Goal: Transaction & Acquisition: Book appointment/travel/reservation

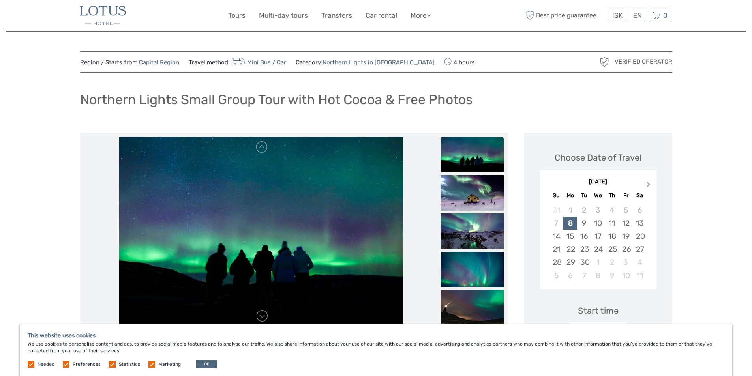
click at [648, 186] on span "Next Month" at bounding box center [648, 185] width 0 height 11
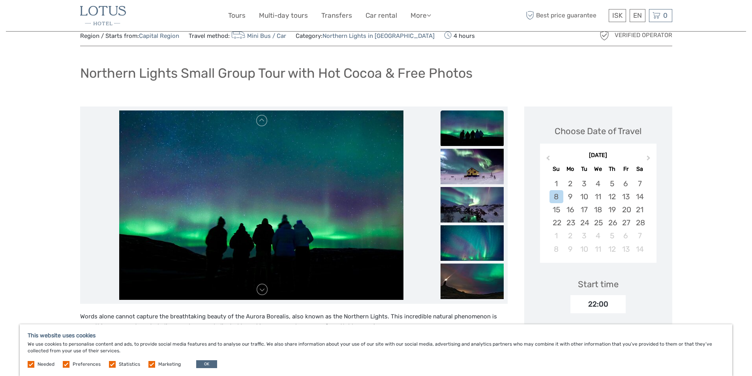
scroll to position [39, 0]
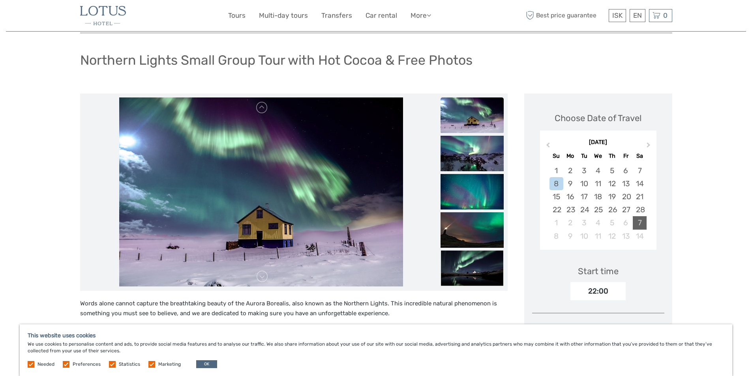
click at [635, 225] on div "7" at bounding box center [640, 222] width 14 height 13
click at [548, 147] on span "Previous Month" at bounding box center [548, 146] width 0 height 11
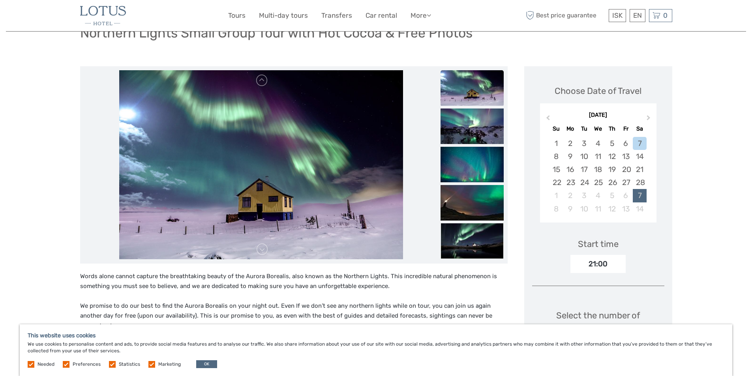
scroll to position [0, 0]
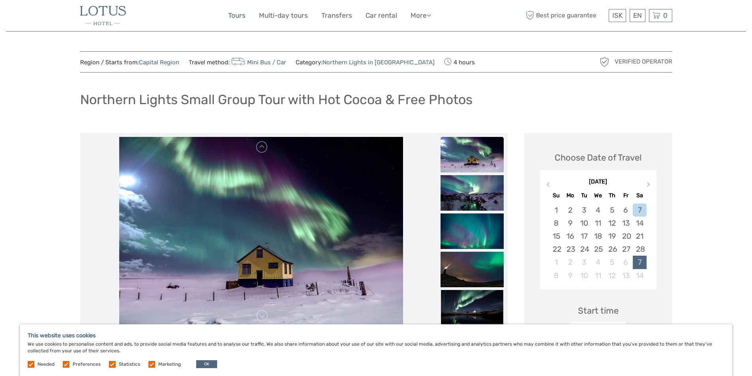
click at [239, 18] on link "Tours" at bounding box center [236, 15] width 17 height 11
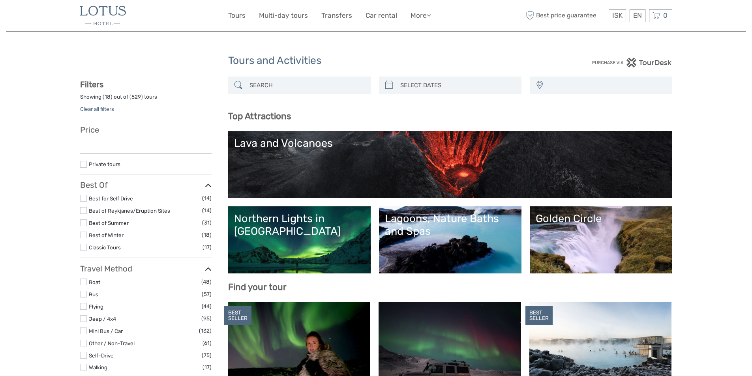
select select
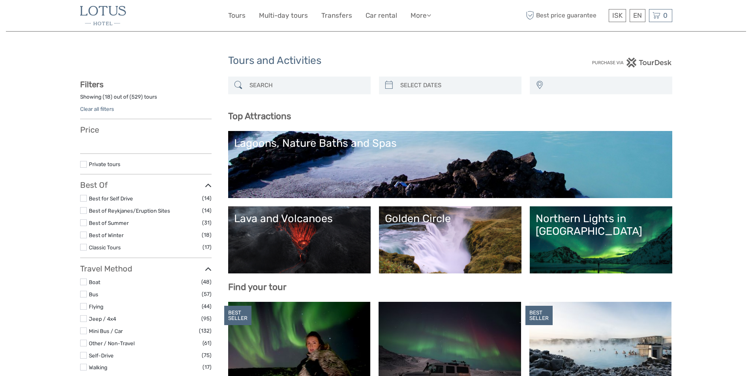
select select
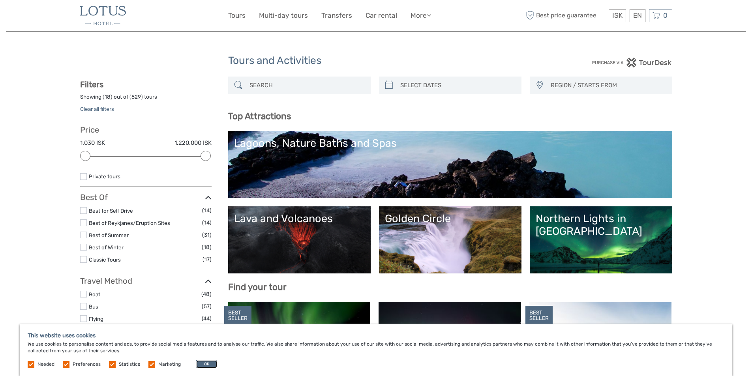
click at [204, 366] on button "OK" at bounding box center [206, 364] width 21 height 8
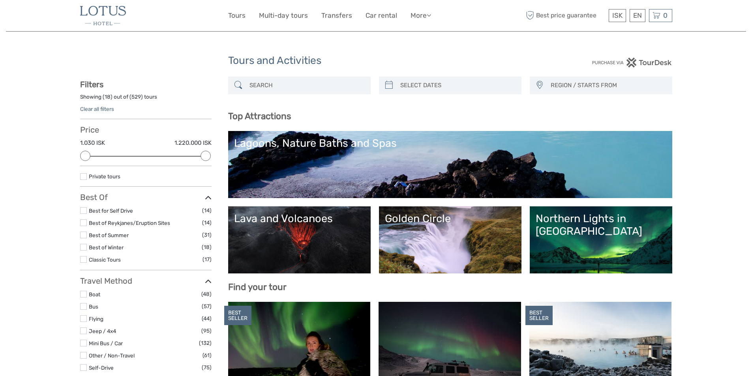
click at [297, 244] on link "Lava and Volcanoes" at bounding box center [299, 239] width 131 height 55
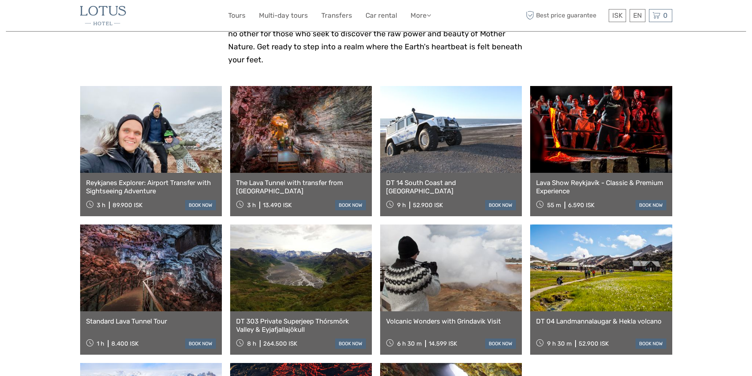
scroll to position [395, 0]
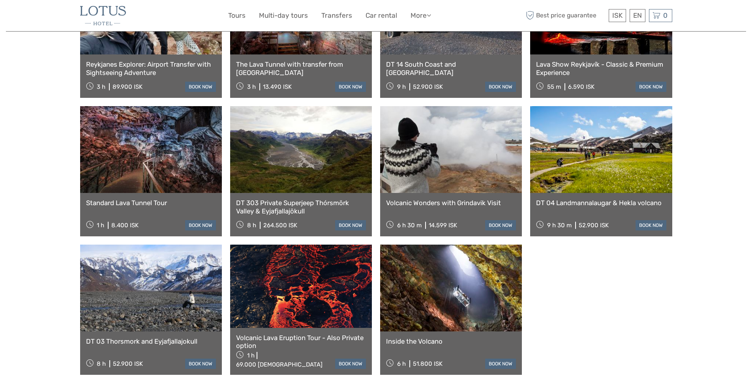
click at [161, 199] on link "Standard Lava Tunnel Tour" at bounding box center [151, 203] width 130 height 8
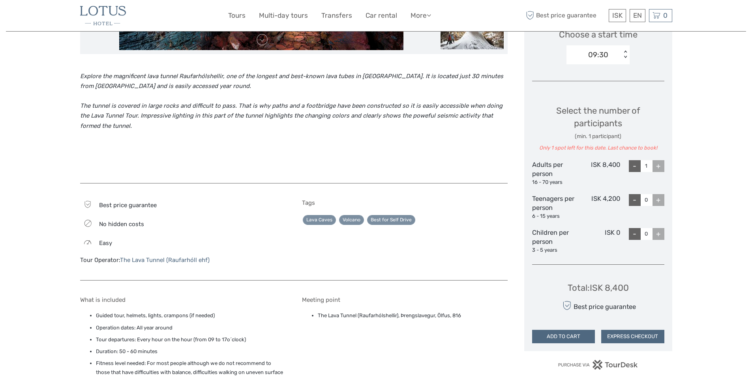
scroll to position [434, 0]
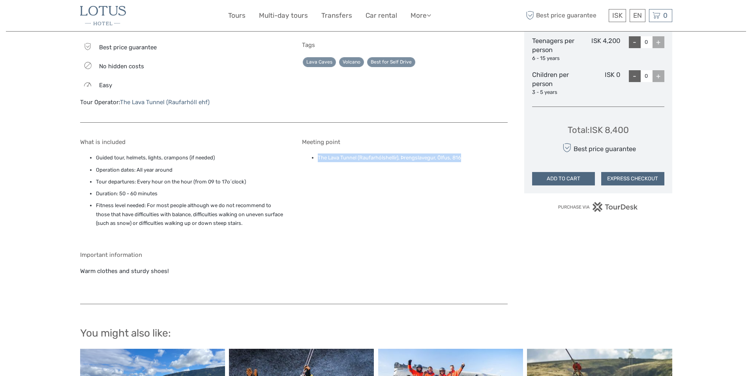
drag, startPoint x: 464, startPoint y: 156, endPoint x: 319, endPoint y: 153, distance: 144.9
click at [319, 153] on div "Meeting point The Lava Tunnel (Raufarhólshellir), Þrengslavegur, Ölfus, 816" at bounding box center [405, 189] width 206 height 101
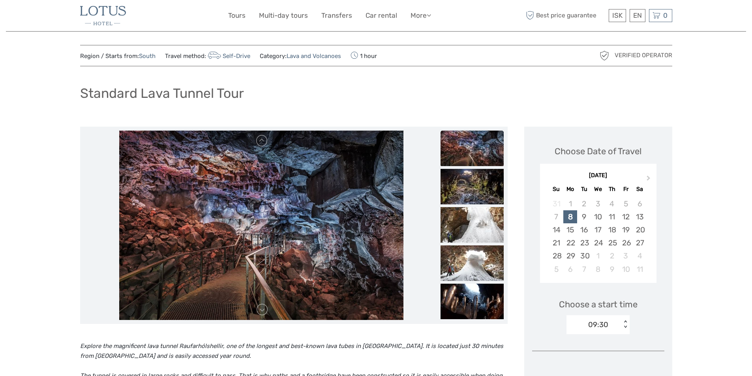
scroll to position [0, 0]
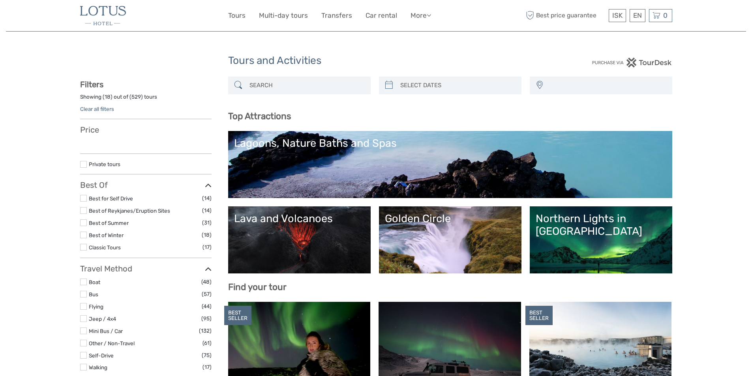
select select
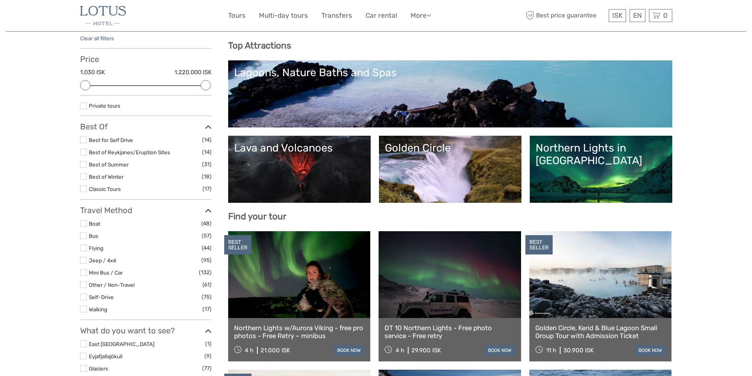
scroll to position [158, 0]
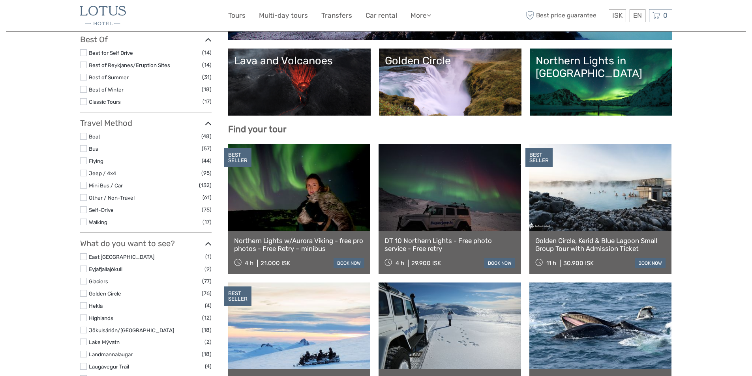
click at [573, 65] on div "Northern Lights in [GEOGRAPHIC_DATA]" at bounding box center [600, 67] width 131 height 26
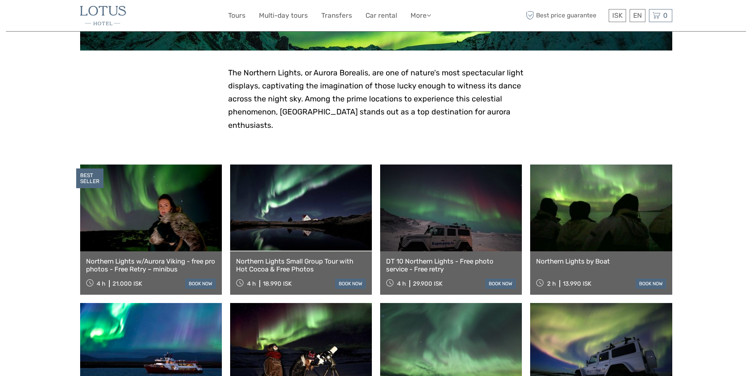
scroll to position [197, 0]
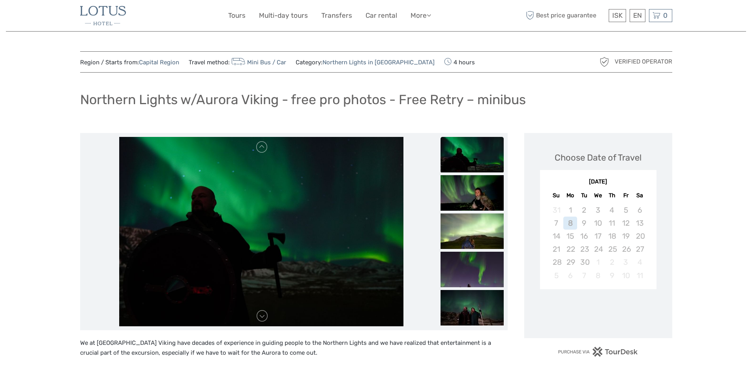
scroll to position [197, 0]
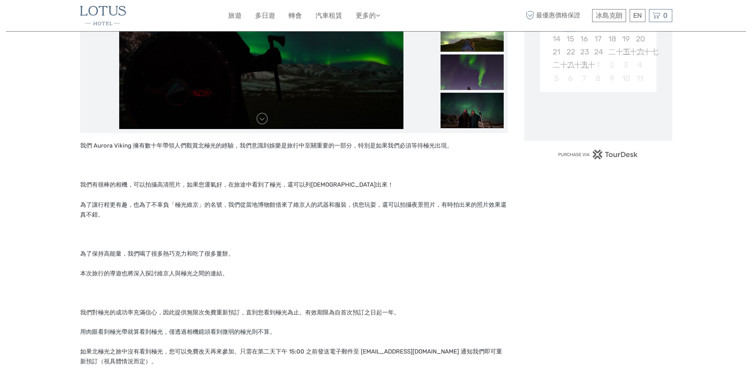
click at [692, 120] on div "地區 / 出發地： 首都地區 出行方式： 小型巴士/轎車 類別： 冰島北極光 4小時 已驗證營運商 北極光與極光維京之旅 - 免費專業照片 - 免費重試 - …" at bounding box center [376, 338] width 740 height 1071
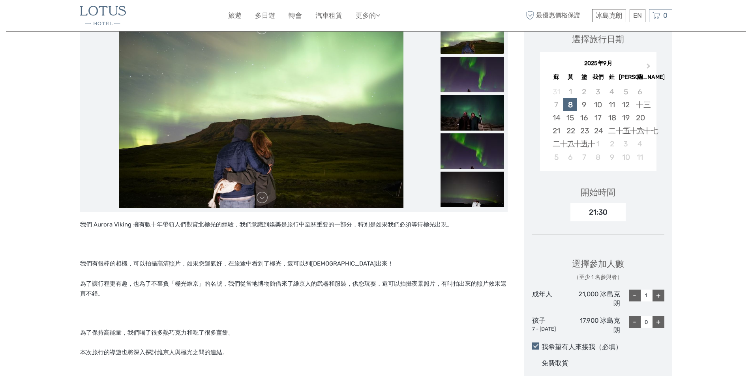
scroll to position [0, 0]
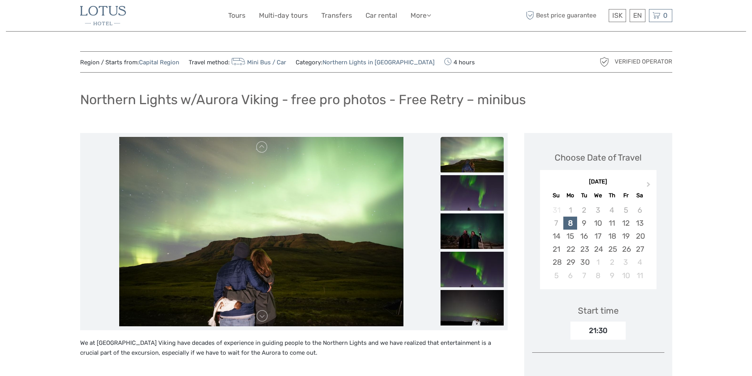
click at [422, 109] on div "Northern Lights w/Aurora Viking - free pro photos - Free Retry – minibus" at bounding box center [376, 102] width 592 height 29
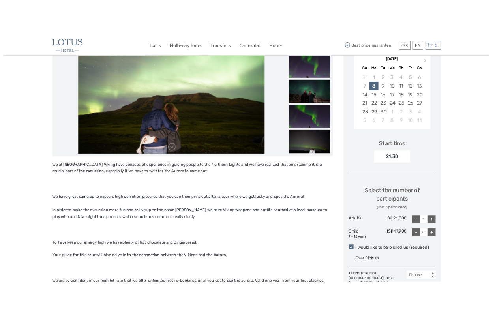
scroll to position [39, 0]
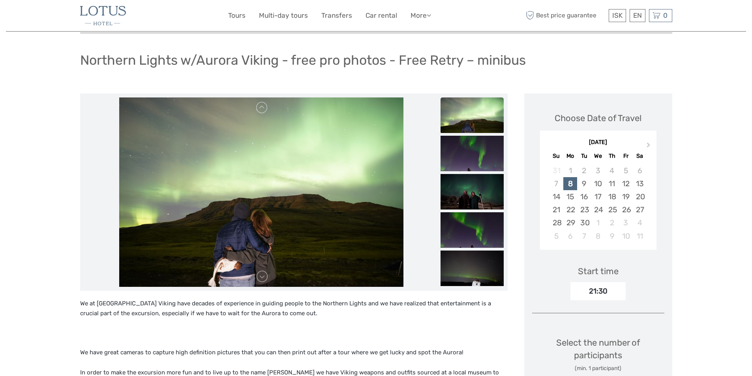
click at [367, 200] on img at bounding box center [261, 191] width 284 height 189
click at [266, 285] on img at bounding box center [261, 191] width 284 height 189
click at [264, 282] on link at bounding box center [262, 276] width 13 height 13
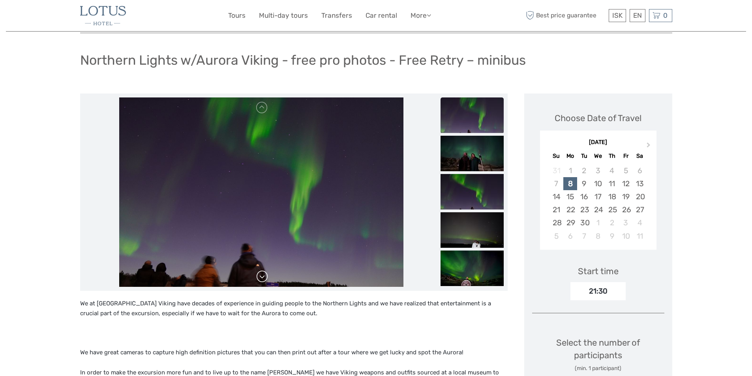
click at [264, 277] on link at bounding box center [262, 276] width 13 height 13
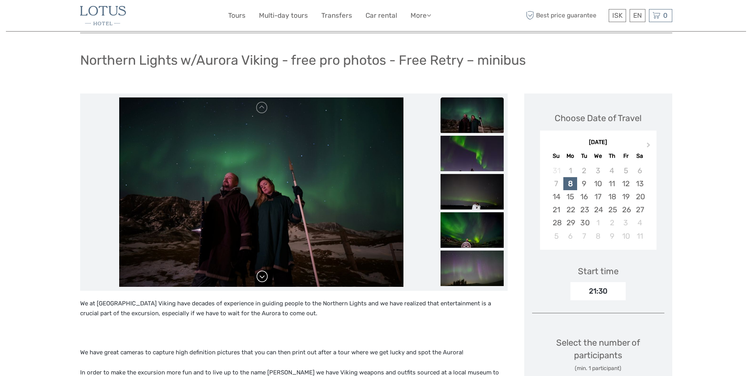
click at [264, 277] on link at bounding box center [262, 276] width 13 height 13
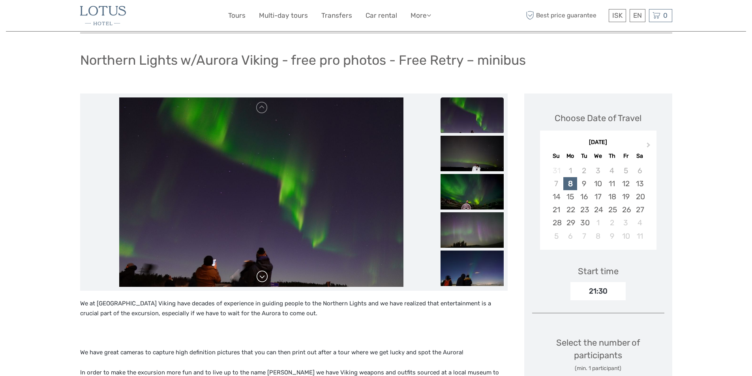
click at [264, 277] on link at bounding box center [262, 276] width 13 height 13
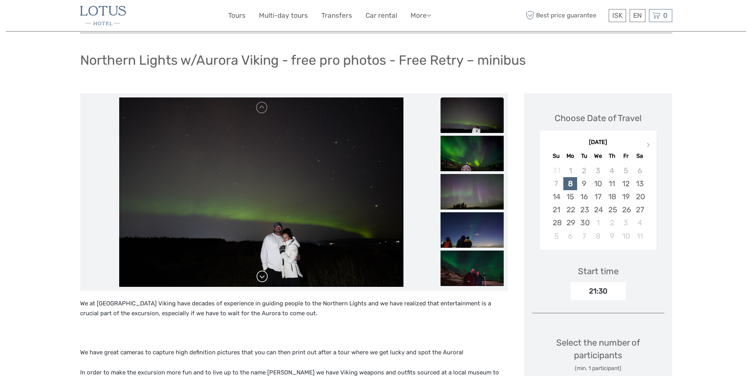
click at [264, 277] on link at bounding box center [262, 276] width 13 height 13
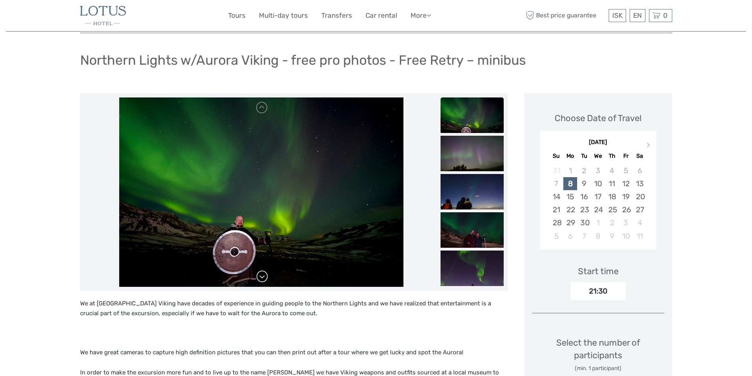
click at [264, 277] on link at bounding box center [262, 276] width 13 height 13
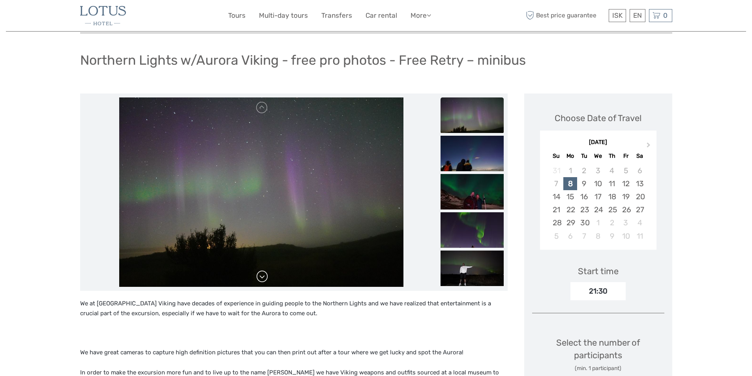
click at [264, 277] on link at bounding box center [262, 276] width 13 height 13
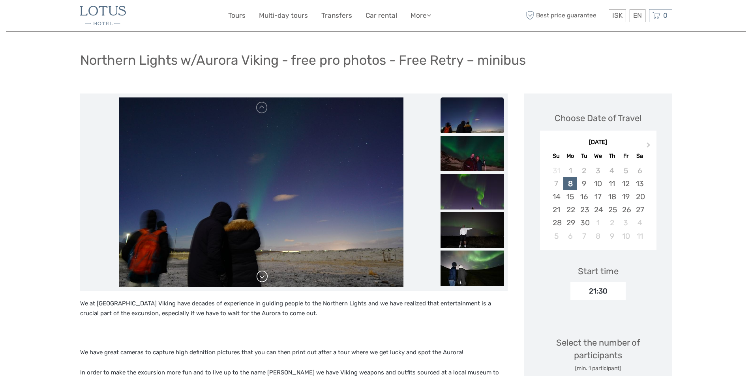
click at [264, 277] on link at bounding box center [262, 276] width 13 height 13
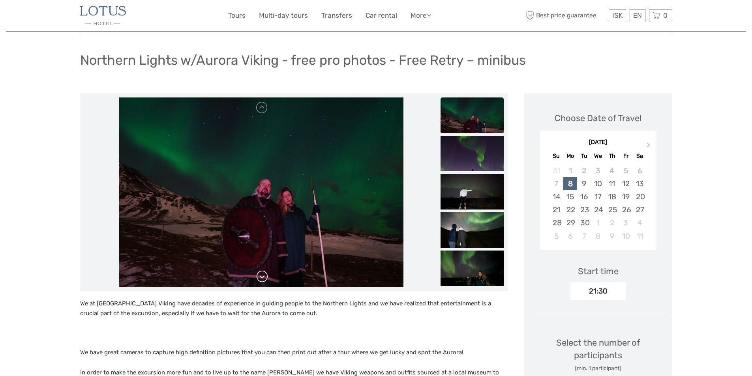
click at [264, 277] on link at bounding box center [262, 276] width 13 height 13
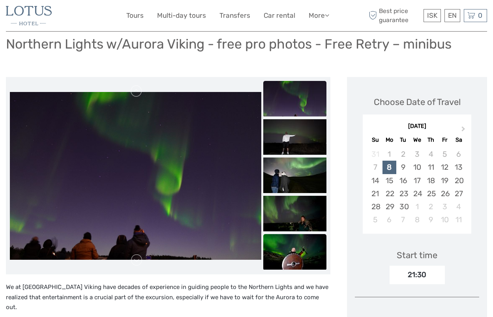
scroll to position [197, 0]
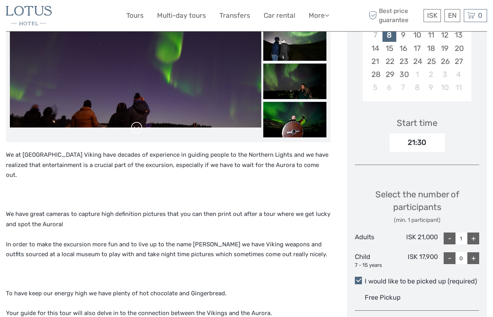
click at [142, 124] on link at bounding box center [136, 128] width 13 height 13
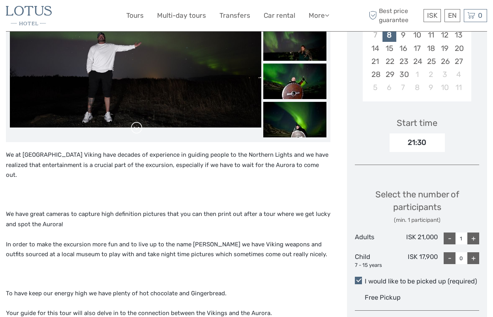
click at [142, 124] on link at bounding box center [136, 128] width 13 height 13
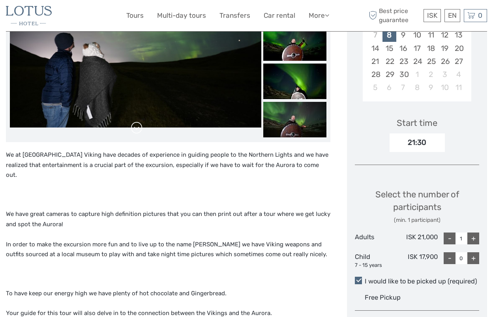
click at [142, 124] on link at bounding box center [136, 128] width 13 height 13
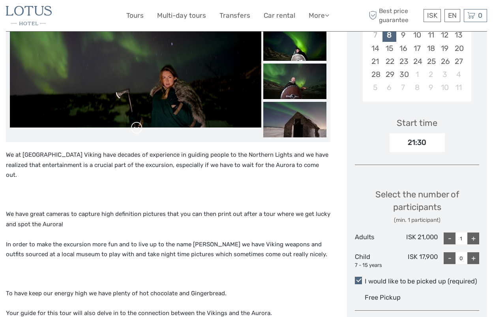
click at [142, 124] on link at bounding box center [136, 128] width 13 height 13
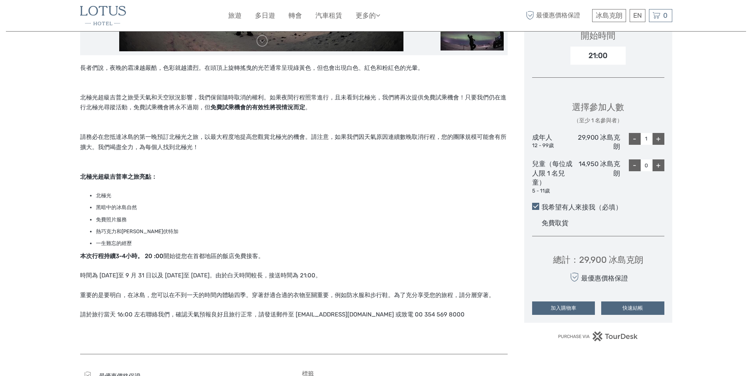
scroll to position [197, 0]
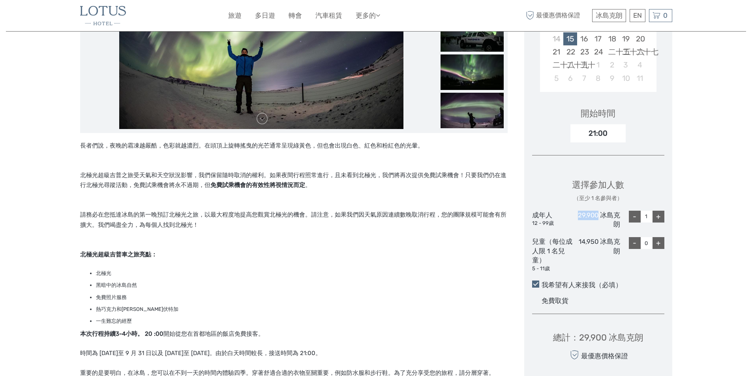
drag, startPoint x: 576, startPoint y: 216, endPoint x: 599, endPoint y: 215, distance: 22.9
click at [599, 215] on div "29,900 冰島克朗" at bounding box center [598, 220] width 44 height 19
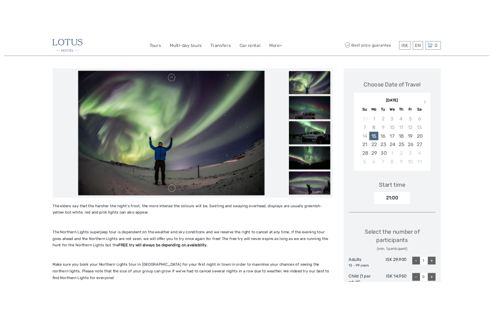
scroll to position [79, 0]
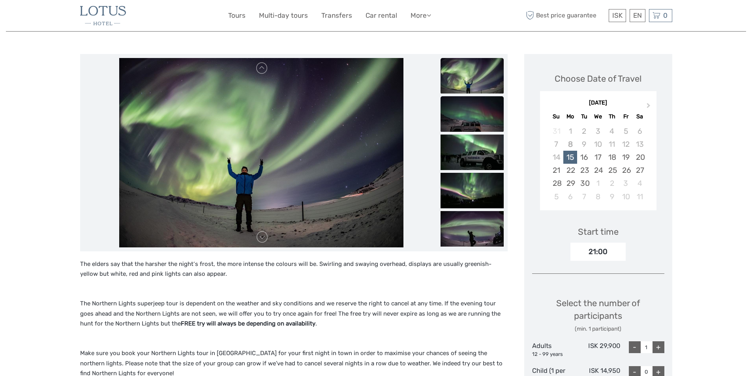
click at [497, 111] on img at bounding box center [471, 114] width 63 height 36
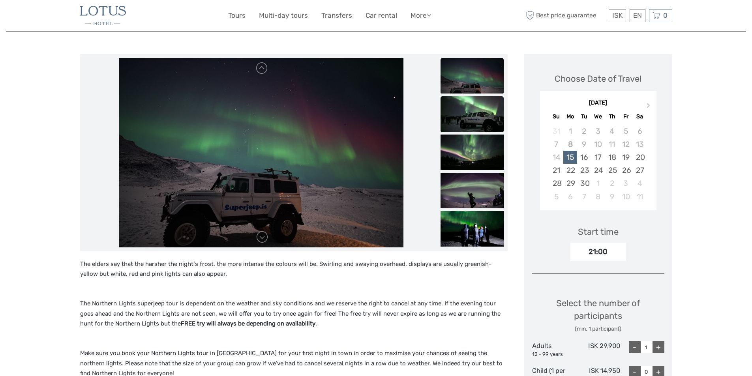
click at [492, 120] on img at bounding box center [471, 114] width 63 height 36
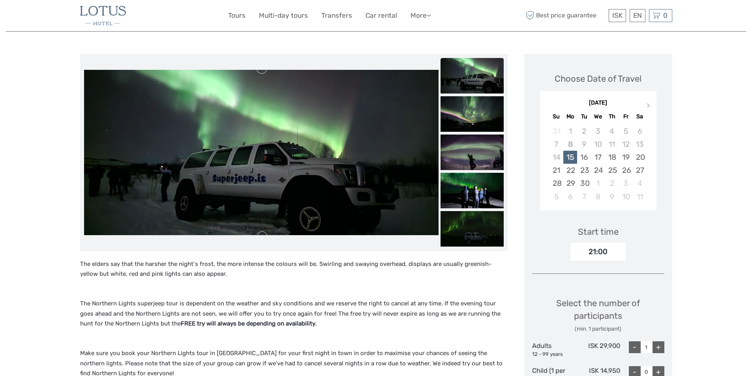
click at [492, 120] on img at bounding box center [471, 114] width 63 height 36
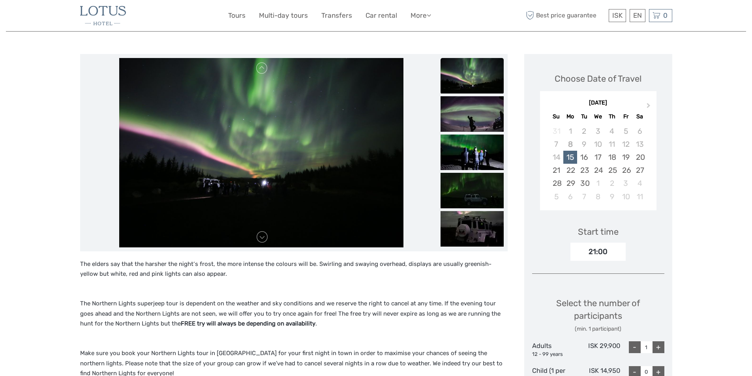
click at [492, 120] on img at bounding box center [471, 114] width 63 height 36
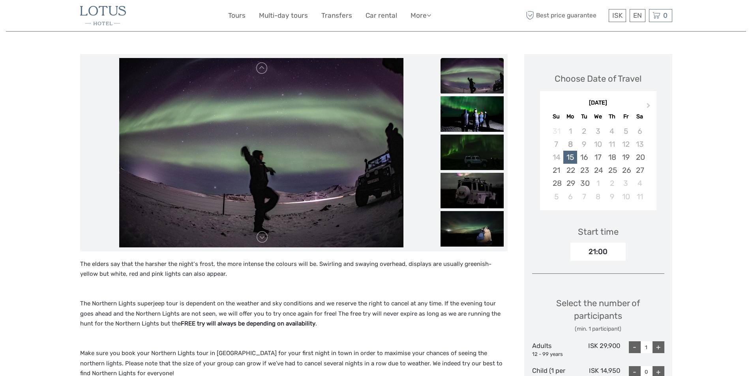
click at [492, 120] on img at bounding box center [471, 114] width 63 height 36
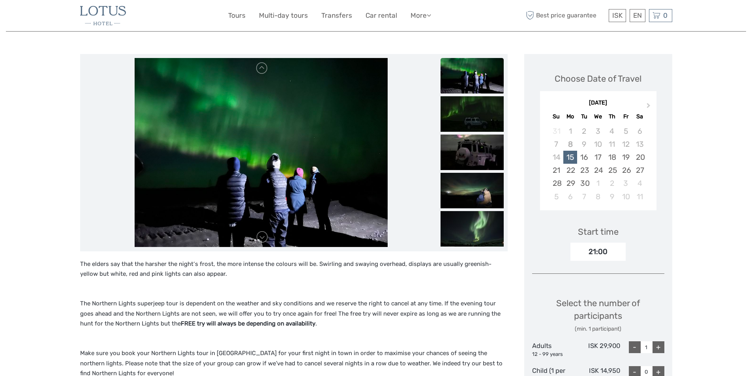
click at [492, 120] on img at bounding box center [471, 114] width 63 height 36
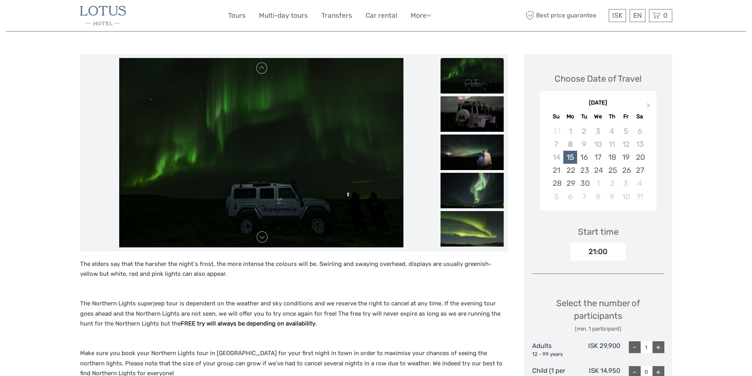
click at [492, 120] on img at bounding box center [471, 114] width 63 height 36
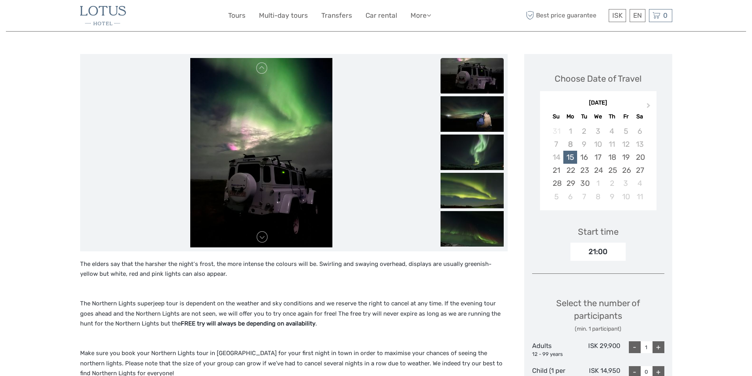
click at [492, 120] on img at bounding box center [471, 114] width 63 height 36
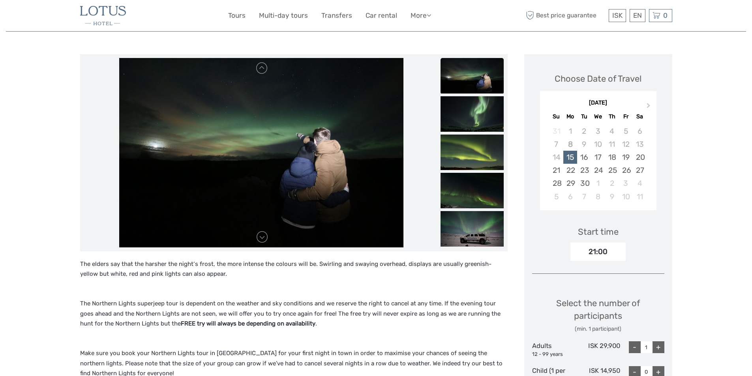
click at [492, 120] on img at bounding box center [471, 114] width 63 height 36
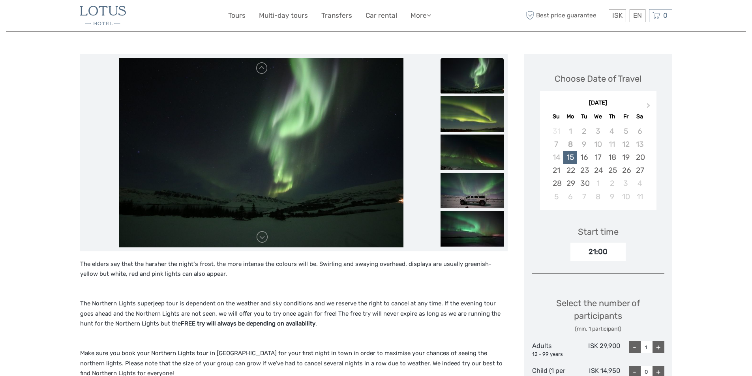
click at [492, 120] on img at bounding box center [471, 114] width 63 height 36
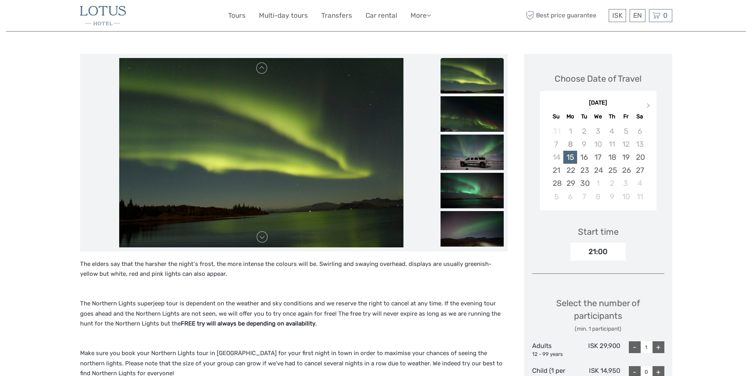
click at [492, 120] on img at bounding box center [471, 114] width 63 height 36
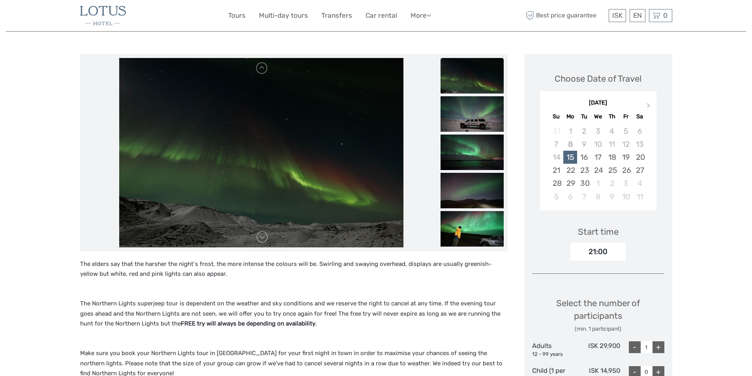
click at [492, 120] on img at bounding box center [471, 114] width 63 height 36
